Goal: Information Seeking & Learning: Learn about a topic

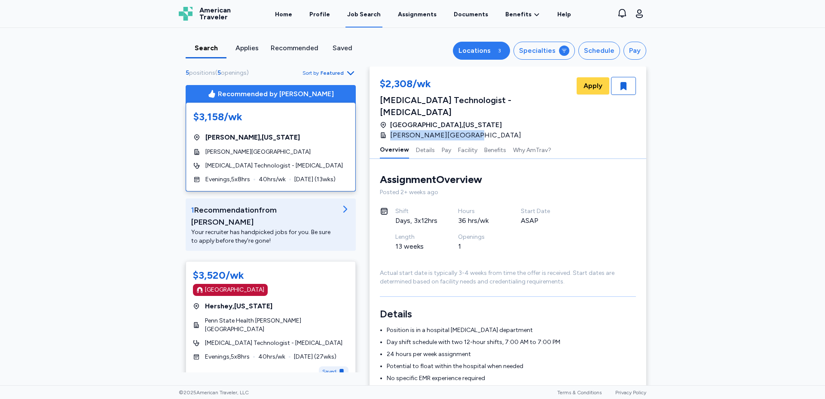
click at [490, 54] on div "Locations" at bounding box center [474, 51] width 32 height 10
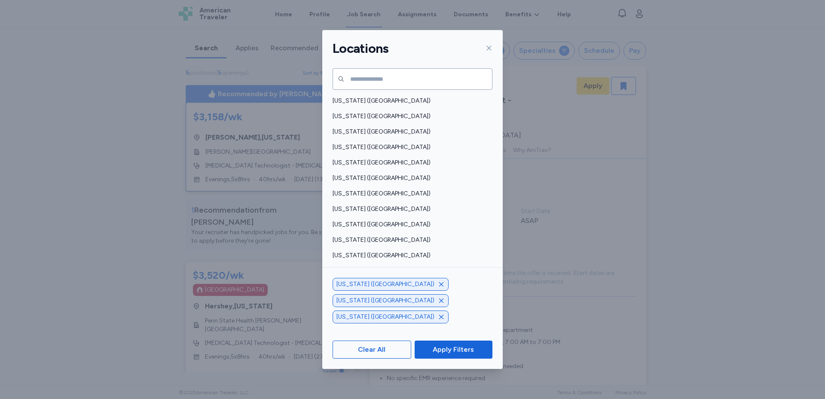
click at [438, 288] on icon "button" at bounding box center [441, 284] width 7 height 7
click at [439, 303] on icon "button" at bounding box center [441, 301] width 4 height 4
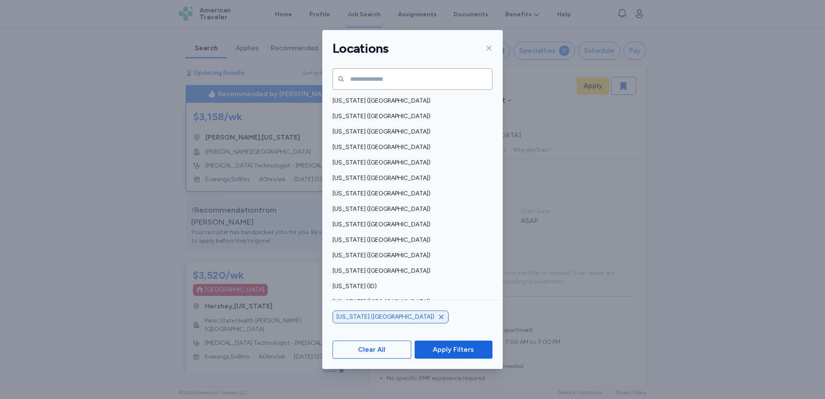
click at [438, 319] on icon "button" at bounding box center [441, 317] width 7 height 7
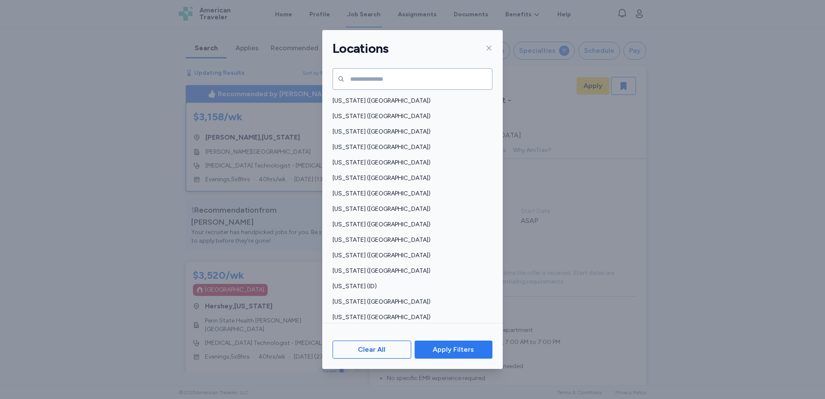
click at [459, 349] on span "Apply Filters" at bounding box center [453, 350] width 41 height 10
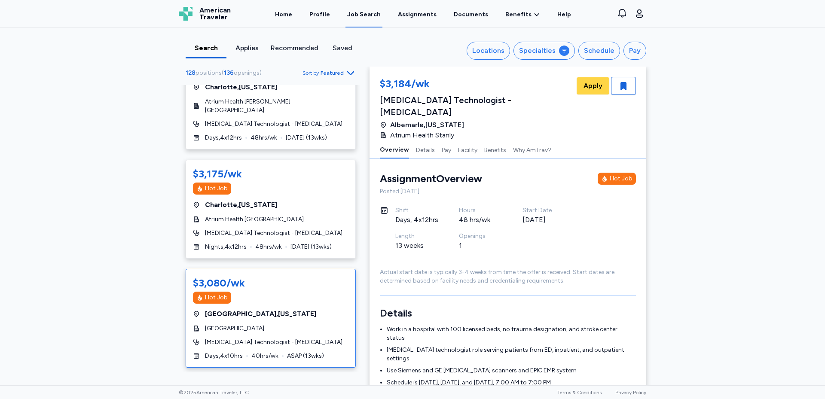
scroll to position [430, 0]
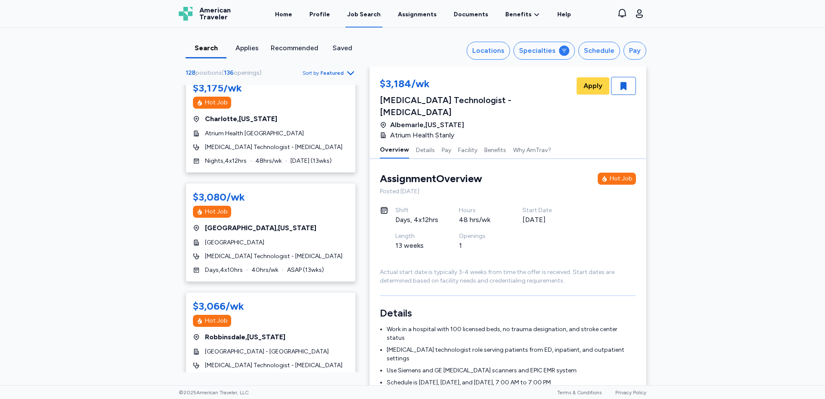
click at [335, 74] on span "Featured" at bounding box center [332, 73] width 23 height 7
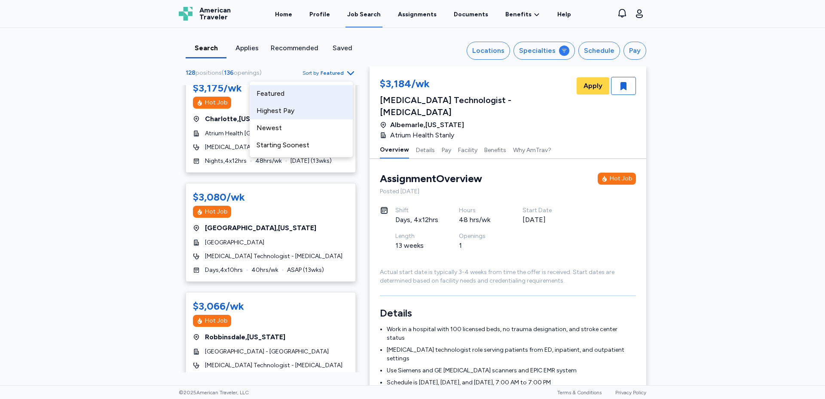
click at [290, 112] on div "Highest Pay" at bounding box center [301, 110] width 103 height 17
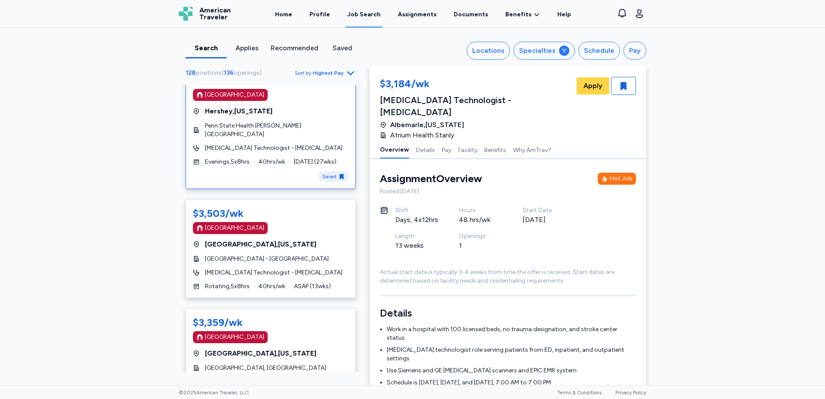
scroll to position [215, 0]
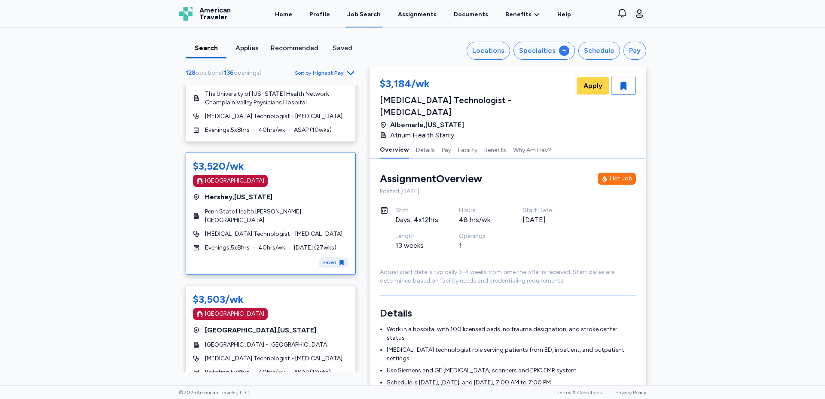
click at [290, 208] on span "Penn State Health [PERSON_NAME][GEOGRAPHIC_DATA]" at bounding box center [277, 216] width 144 height 17
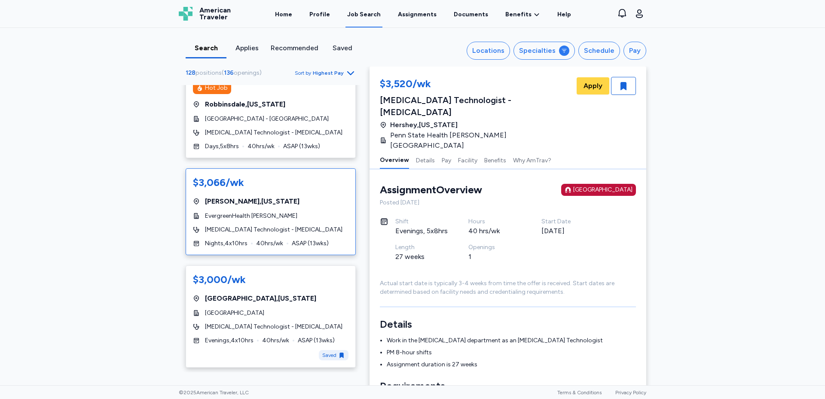
scroll to position [1934, 0]
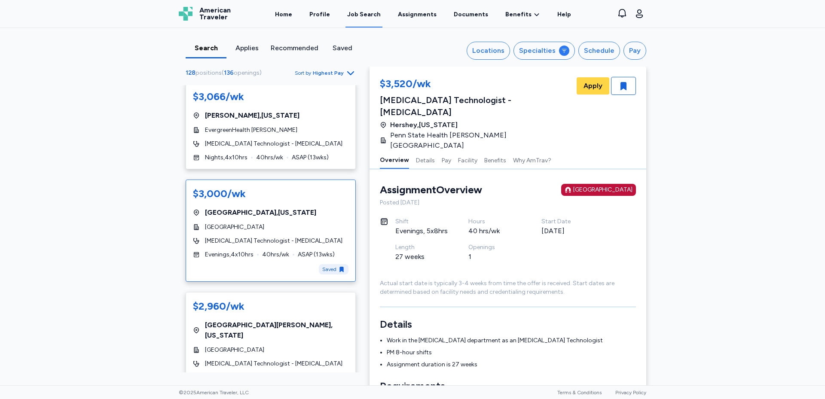
click at [291, 208] on div "[GEOGRAPHIC_DATA] , [US_STATE]" at bounding box center [271, 213] width 156 height 10
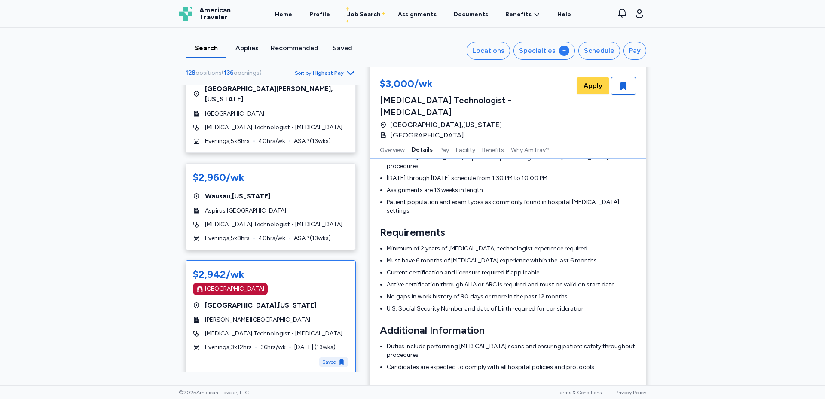
scroll to position [2320, 0]
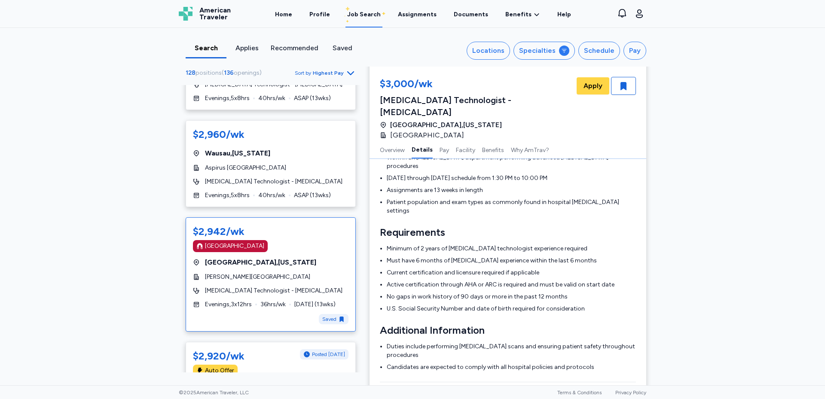
click at [284, 300] on span "36 hrs/wk" at bounding box center [272, 304] width 25 height 9
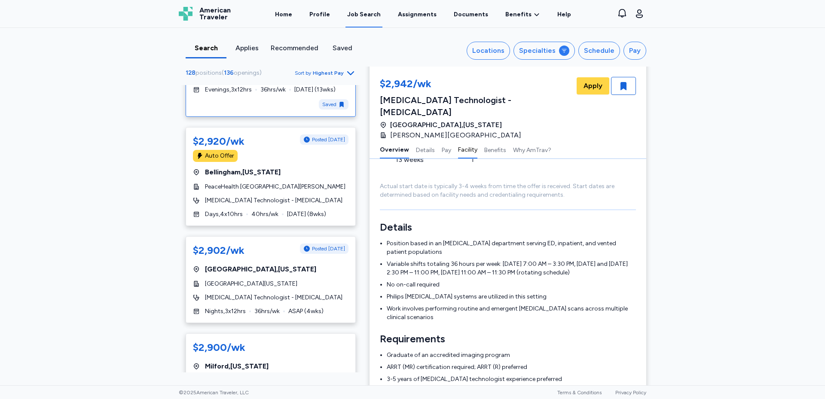
scroll to position [1, 0]
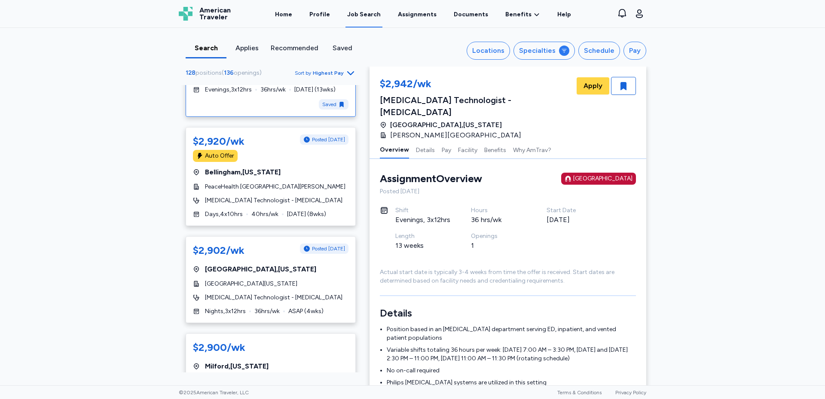
drag, startPoint x: 492, startPoint y: 122, endPoint x: 385, endPoint y: 122, distance: 106.6
click at [385, 130] on div "[PERSON_NAME][GEOGRAPHIC_DATA]" at bounding box center [475, 135] width 190 height 10
copy span "[PERSON_NAME][GEOGRAPHIC_DATA]"
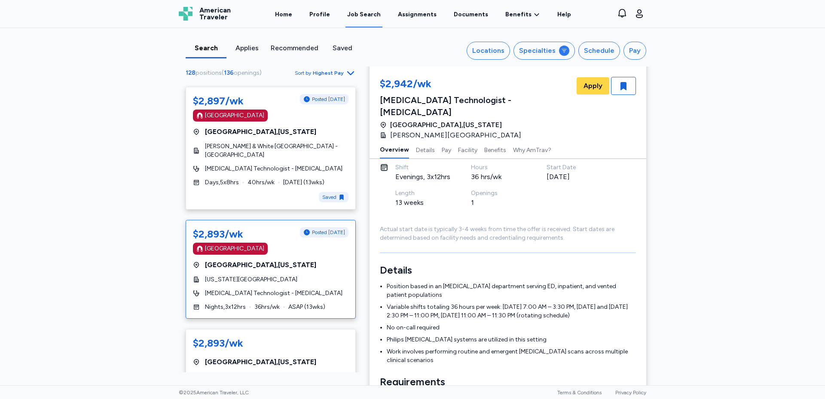
scroll to position [2922, 0]
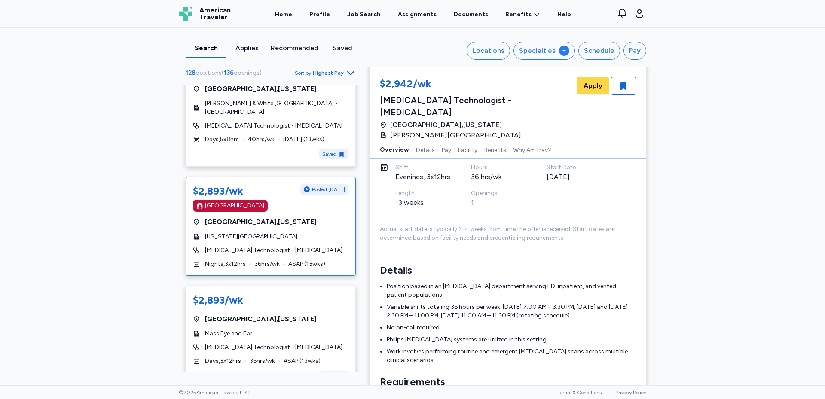
click at [283, 246] on span "[MEDICAL_DATA] Technologist - [MEDICAL_DATA]" at bounding box center [274, 250] width 138 height 9
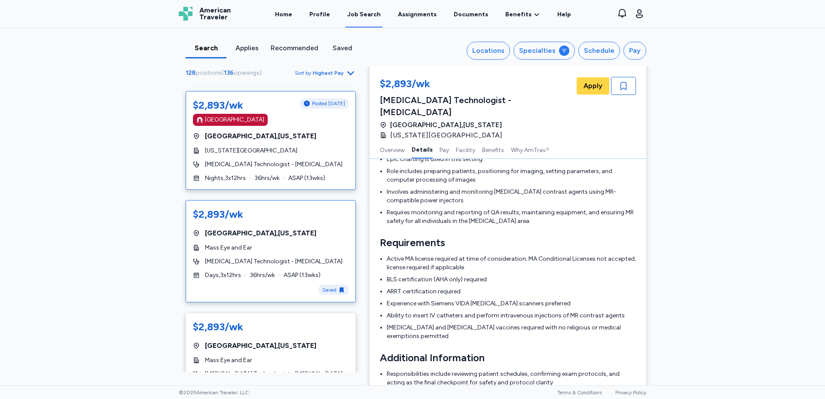
scroll to position [3051, 0]
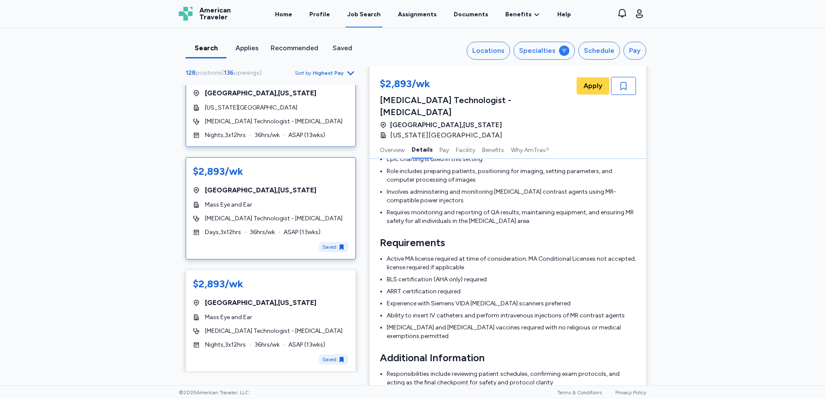
click at [278, 196] on div "$2,893/wk [GEOGRAPHIC_DATA] , [US_STATE] Mass Eye and Ear [MEDICAL_DATA] Techno…" at bounding box center [271, 208] width 170 height 102
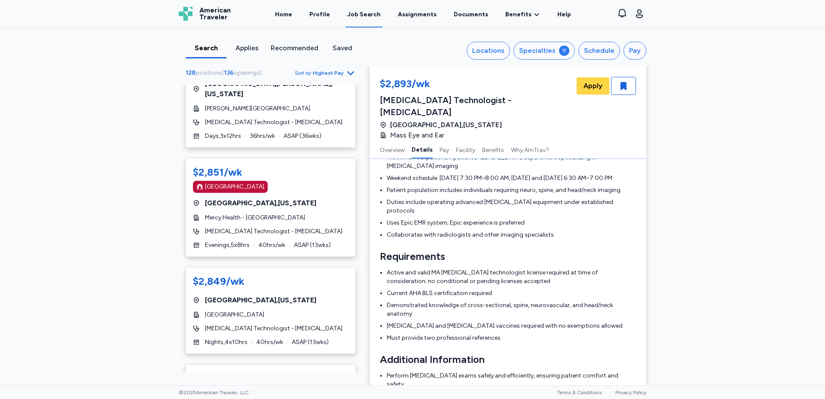
scroll to position [3438, 0]
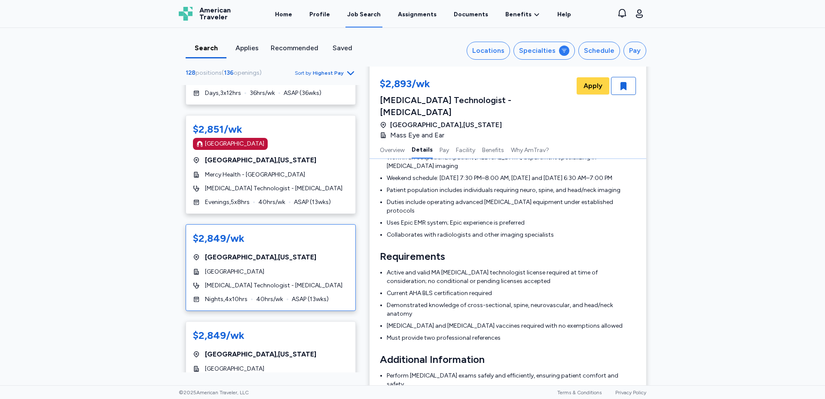
click at [283, 268] on div "[GEOGRAPHIC_DATA]" at bounding box center [271, 272] width 156 height 9
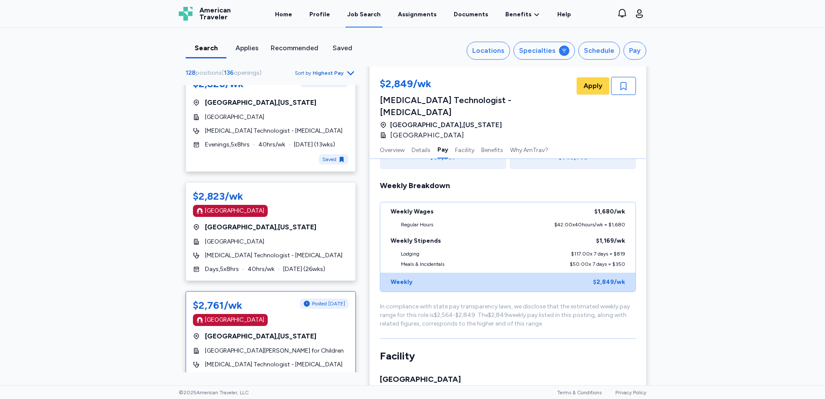
scroll to position [4039, 0]
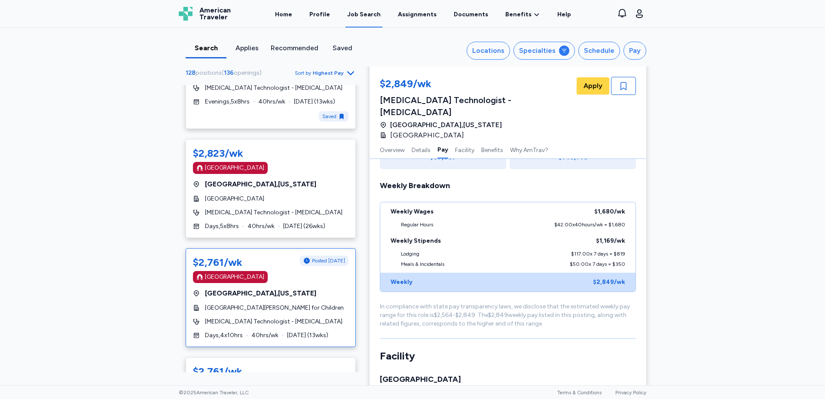
click at [254, 304] on span "[GEOGRAPHIC_DATA][PERSON_NAME] for Children" at bounding box center [274, 308] width 139 height 9
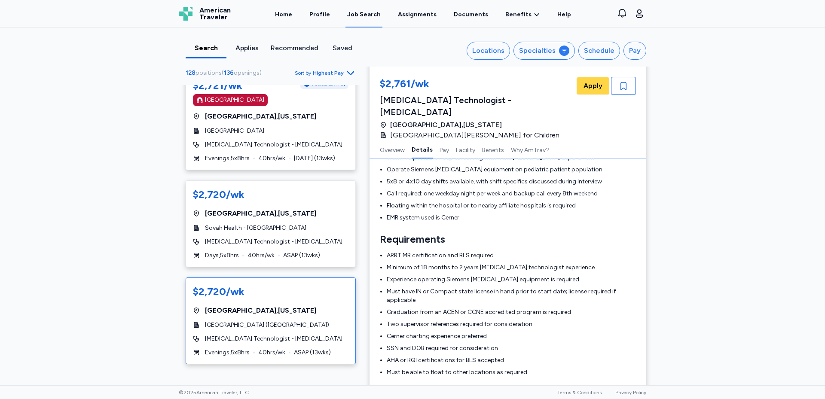
scroll to position [4684, 0]
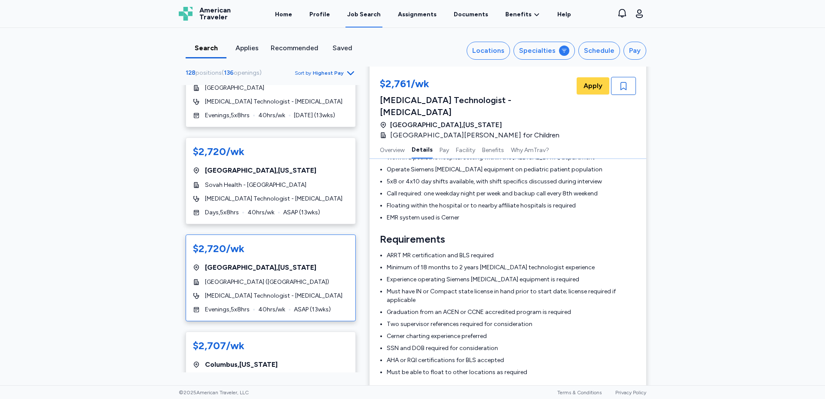
click at [280, 292] on span "[MEDICAL_DATA] Technologist - [MEDICAL_DATA]" at bounding box center [274, 296] width 138 height 9
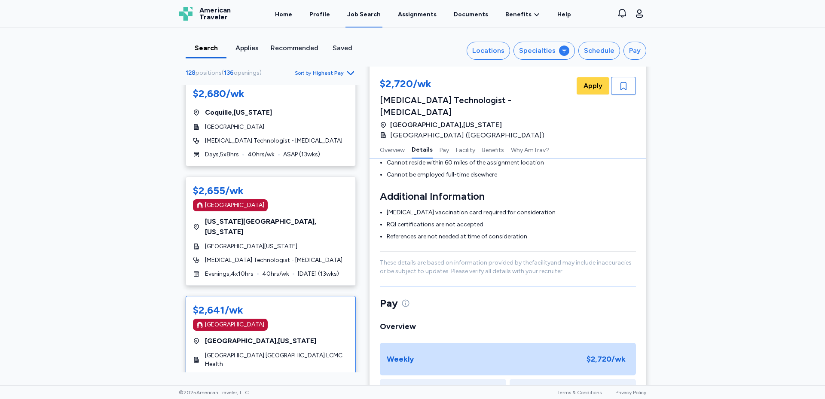
scroll to position [388, 0]
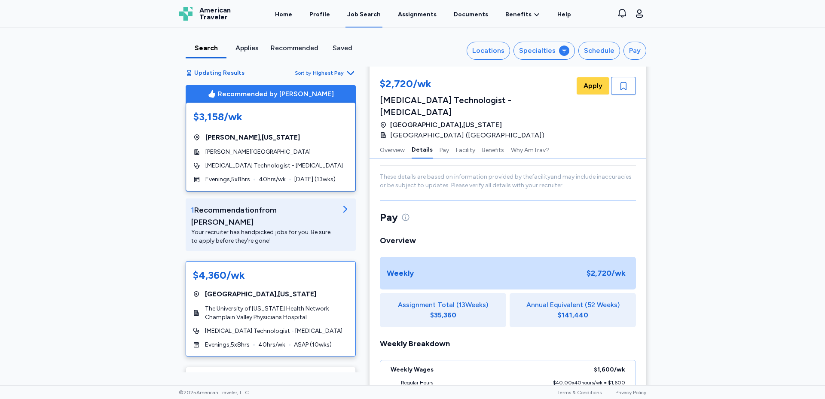
scroll to position [86, 0]
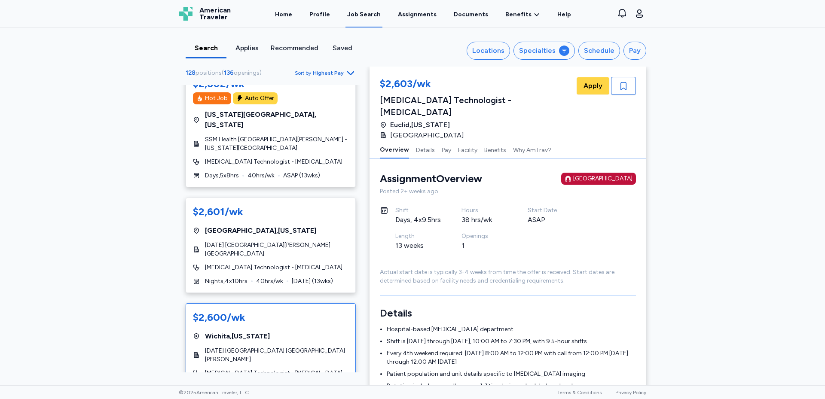
scroll to position [387, 0]
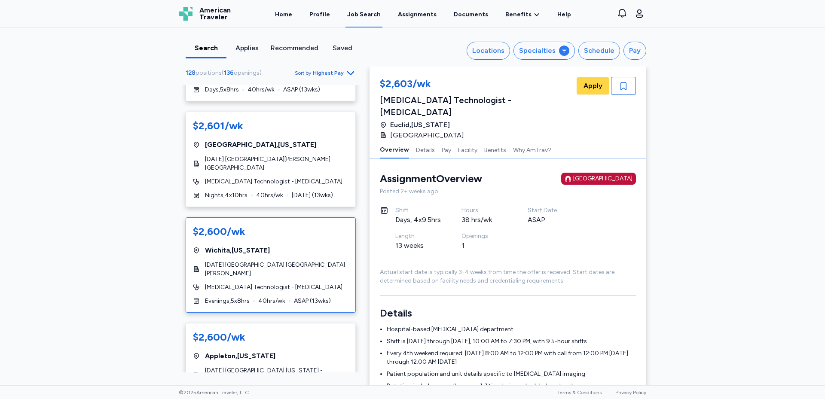
click at [278, 261] on span "[DATE] [GEOGRAPHIC_DATA] [GEOGRAPHIC_DATA][PERSON_NAME]" at bounding box center [277, 269] width 144 height 17
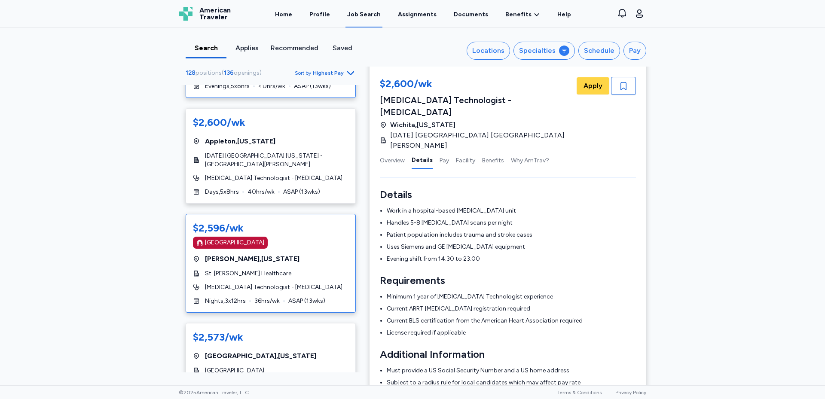
scroll to position [645, 0]
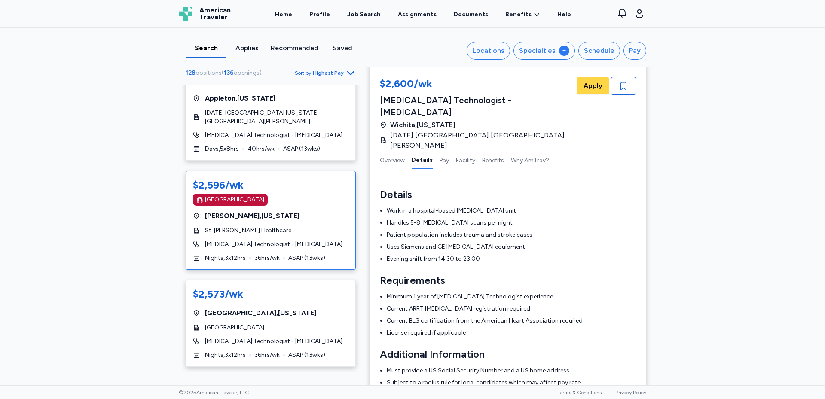
click at [290, 226] on div "St. [PERSON_NAME] Healthcare" at bounding box center [271, 230] width 156 height 9
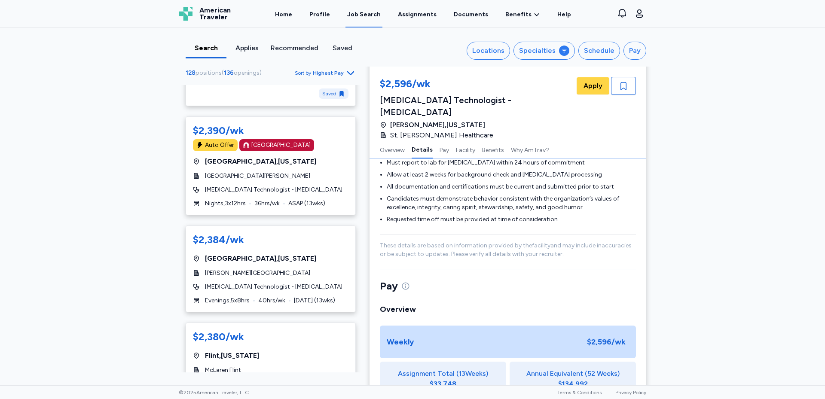
scroll to position [302, 0]
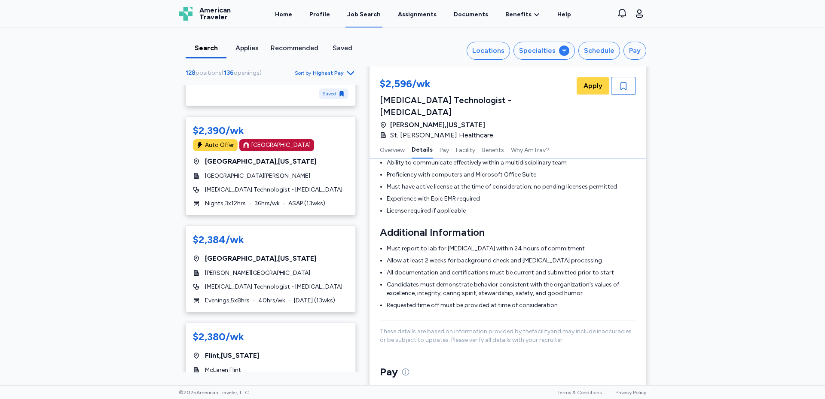
click at [319, 73] on span "Highest Pay" at bounding box center [328, 73] width 31 height 7
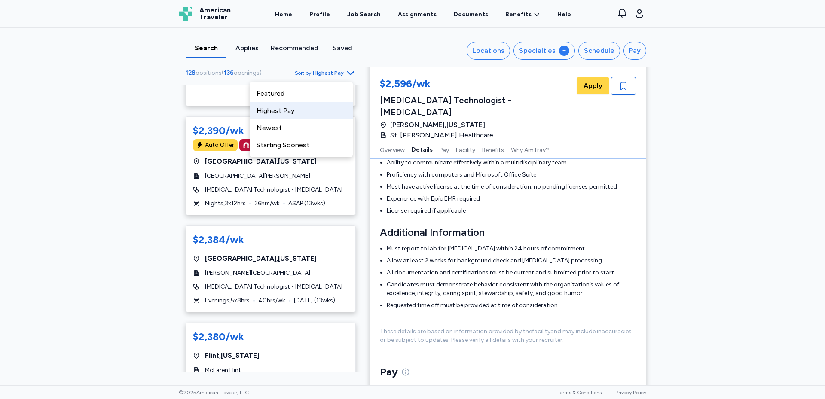
click at [297, 110] on div "Highest Pay" at bounding box center [301, 110] width 103 height 17
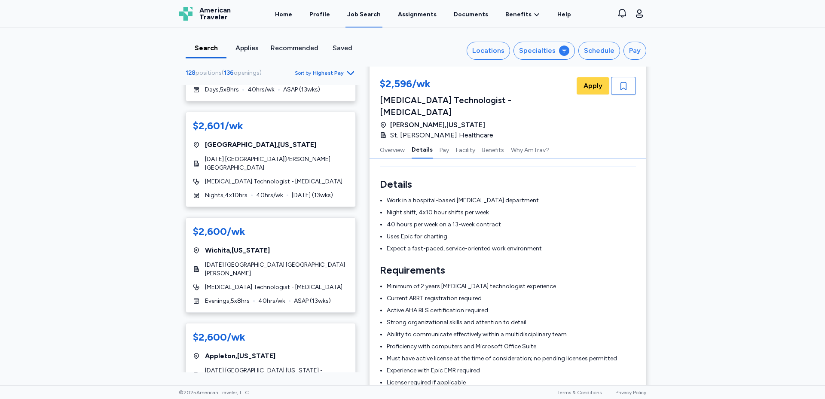
scroll to position [645, 0]
